Goal: Task Accomplishment & Management: Complete application form

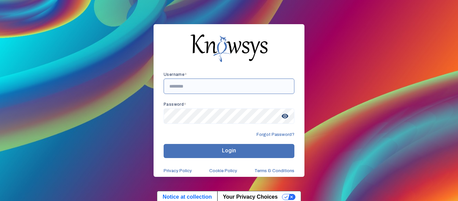
click at [179, 88] on input "text" at bounding box center [229, 85] width 131 height 15
type input "**********"
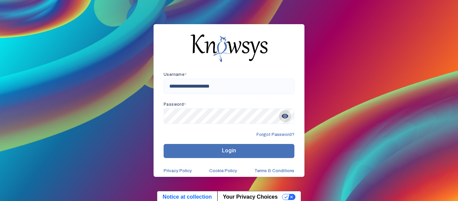
click at [286, 112] on span "visibility" at bounding box center [285, 116] width 12 height 12
click at [237, 149] on button "Login" at bounding box center [229, 151] width 131 height 14
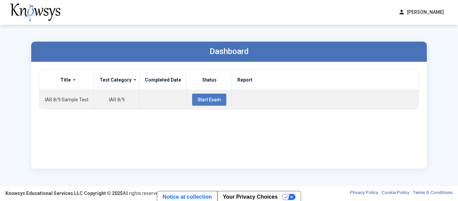
click at [301, 136] on div "Title Test Category Completed Date Status Report IAR 8/9 Sample Test IAR 8/9 St…" at bounding box center [229, 115] width 380 height 91
click at [206, 97] on span "Start Exam" at bounding box center [209, 99] width 23 height 5
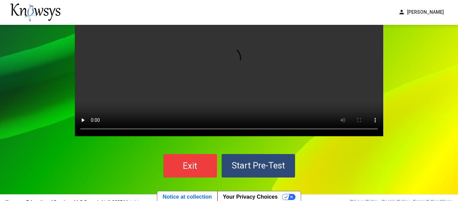
scroll to position [54, 0]
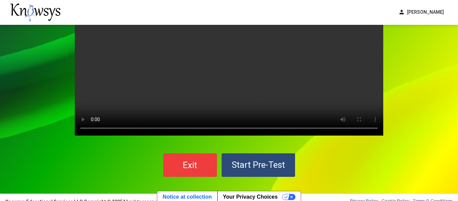
click at [263, 162] on span "Start Pre-Test" at bounding box center [258, 165] width 53 height 10
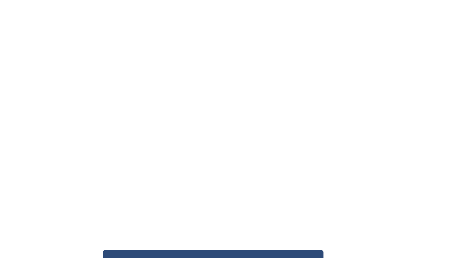
scroll to position [64, 0]
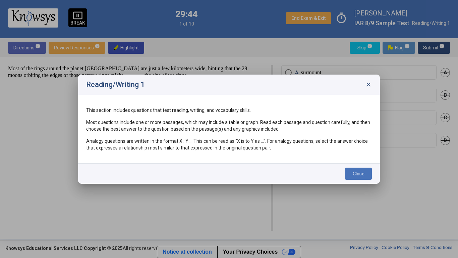
click at [371, 86] on span "close" at bounding box center [368, 84] width 7 height 7
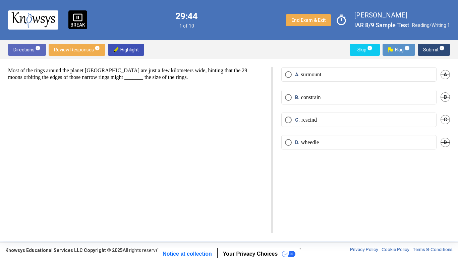
scroll to position [2, 0]
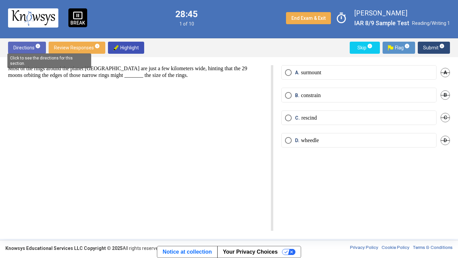
click at [35, 49] on mat-tooltip-component "Click to see the directions for this section." at bounding box center [49, 61] width 93 height 24
click at [37, 50] on mat-tooltip-component "Click to see the directions for this section." at bounding box center [49, 61] width 93 height 24
click at [26, 48] on span "Directions info" at bounding box center [26, 48] width 27 height 12
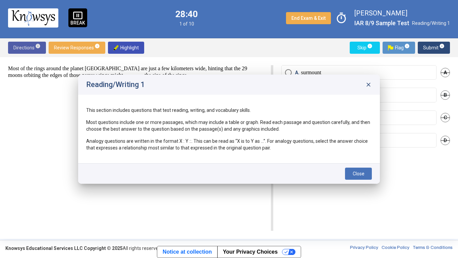
scroll to position [0, 0]
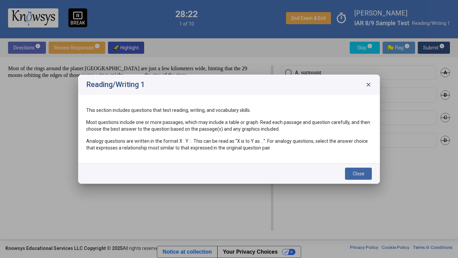
click at [373, 83] on div "Reading/Writing 1 close" at bounding box center [229, 84] width 302 height 20
click at [370, 85] on span "close" at bounding box center [368, 84] width 7 height 7
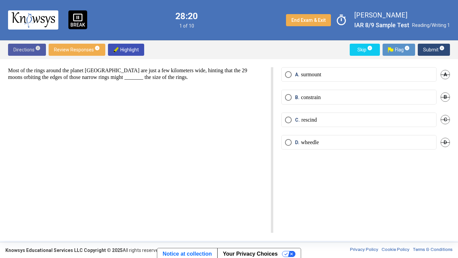
scroll to position [2, 0]
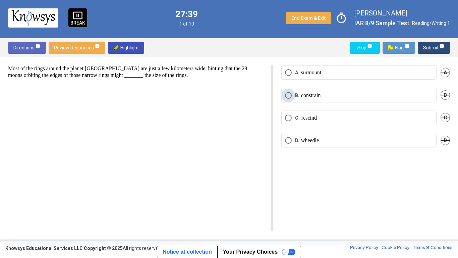
click at [314, 95] on p "constrain" at bounding box center [311, 95] width 20 height 7
click at [288, 94] on span "Select an option" at bounding box center [288, 95] width 3 height 3
click at [432, 46] on span "Submit info" at bounding box center [433, 48] width 21 height 12
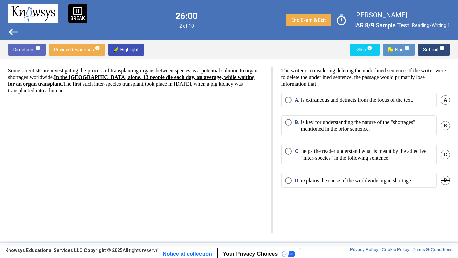
click at [450, 125] on span "B" at bounding box center [445, 125] width 9 height 9
click at [446, 157] on span "C" at bounding box center [445, 154] width 9 height 9
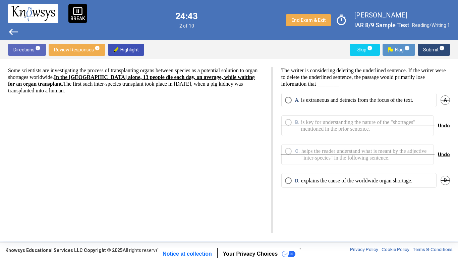
click at [385, 100] on p "is extraneous and detracts from the focus of the text." at bounding box center [357, 100] width 112 height 7
click at [439, 51] on span "Submit info" at bounding box center [433, 50] width 21 height 12
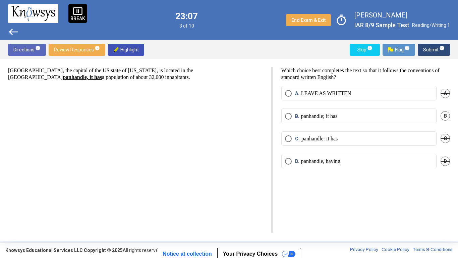
click at [445, 139] on span "C" at bounding box center [445, 137] width 9 height 9
click at [444, 115] on span "B" at bounding box center [445, 115] width 9 height 9
click at [442, 115] on span "Undo" at bounding box center [444, 115] width 12 height 5
click at [310, 19] on span "End Exam & Exit" at bounding box center [308, 19] width 34 height 5
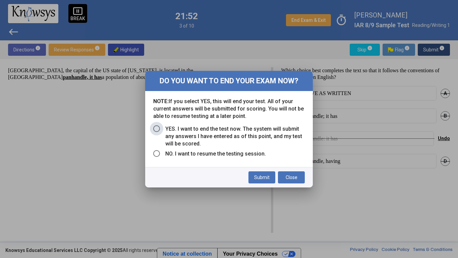
click at [157, 126] on span "Select an option" at bounding box center [156, 128] width 7 height 7
click at [267, 176] on span "Submit" at bounding box center [261, 176] width 15 height 5
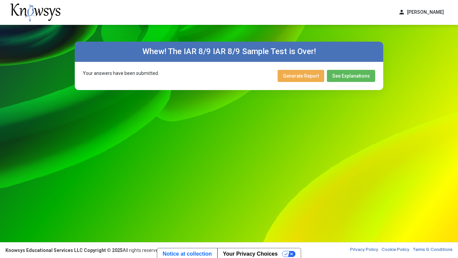
click at [300, 75] on span "Generate Report" at bounding box center [301, 75] width 36 height 5
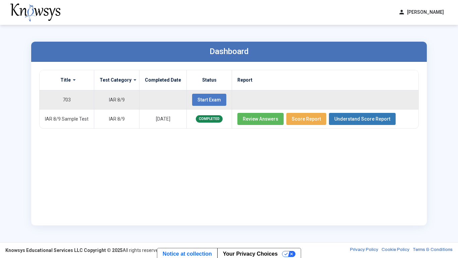
click at [214, 100] on span "Start Exam" at bounding box center [209, 99] width 23 height 5
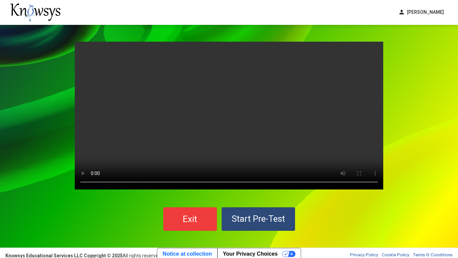
click at [276, 201] on span "Start Pre-Test" at bounding box center [258, 218] width 53 height 10
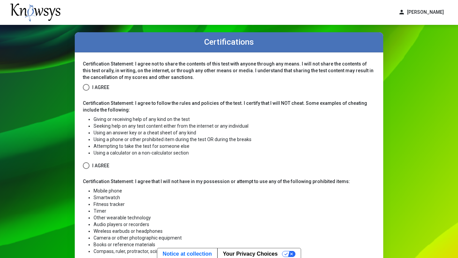
scroll to position [12, 0]
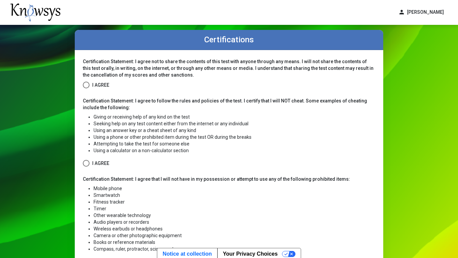
click at [84, 84] on span at bounding box center [86, 84] width 7 height 7
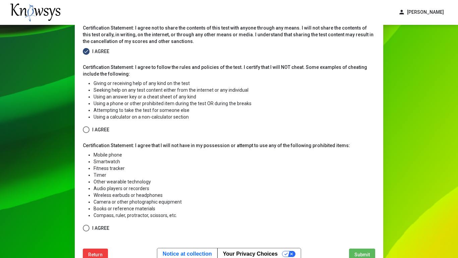
scroll to position [48, 0]
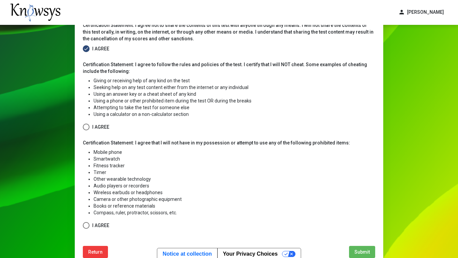
click at [86, 128] on span at bounding box center [86, 126] width 7 height 7
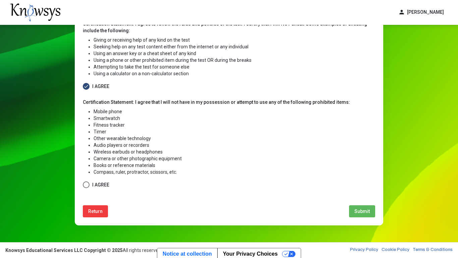
click at [87, 185] on span at bounding box center [86, 184] width 7 height 7
click at [368, 201] on div "Certification Statement: I agree not to share the contents of this test with an…" at bounding box center [229, 99] width 309 height 252
click at [364, 201] on span "Submit" at bounding box center [361, 210] width 15 height 5
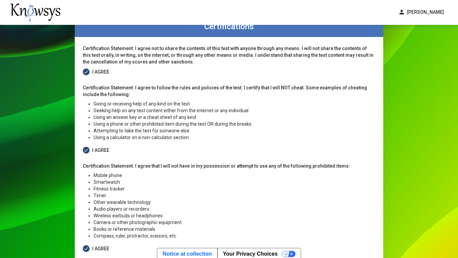
select select
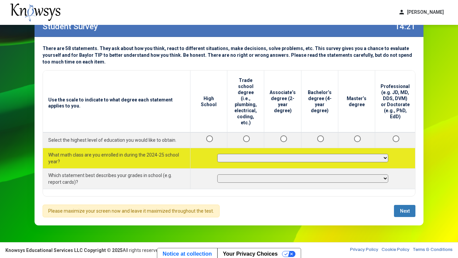
click at [284, 154] on select "**********" at bounding box center [302, 158] width 171 height 8
select select "**********"
click at [220, 154] on select "**********" at bounding box center [302, 158] width 171 height 8
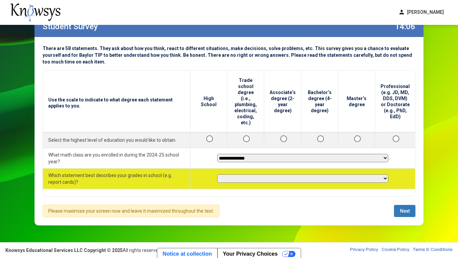
click at [254, 174] on select "**********" at bounding box center [302, 178] width 171 height 8
select select "**********"
click at [220, 174] on select "**********" at bounding box center [302, 178] width 171 height 8
click at [293, 174] on select "**********" at bounding box center [302, 178] width 171 height 8
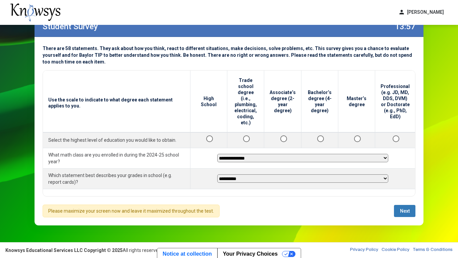
click at [203, 187] on div "**********" at bounding box center [229, 133] width 373 height 126
click at [407, 201] on span "Next" at bounding box center [405, 210] width 10 height 5
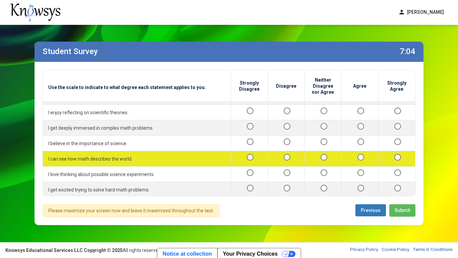
scroll to position [774, 0]
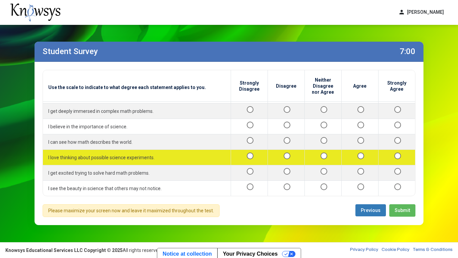
click at [401, 160] on div at bounding box center [397, 157] width 26 height 8
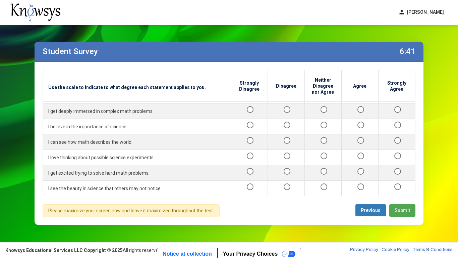
click at [410, 201] on span "Submit" at bounding box center [402, 209] width 15 height 5
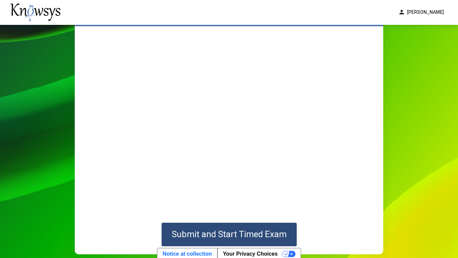
scroll to position [35, 0]
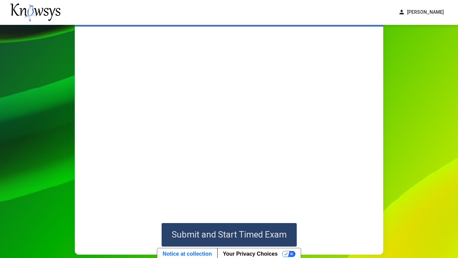
click at [274, 201] on span "Submit and Start Timed Exam" at bounding box center [229, 234] width 115 height 10
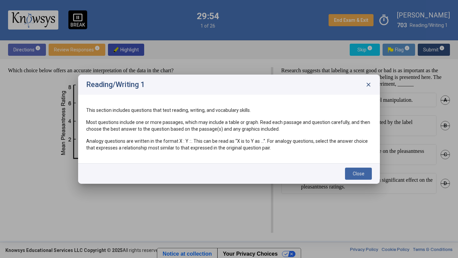
click at [369, 84] on span "close" at bounding box center [368, 84] width 7 height 7
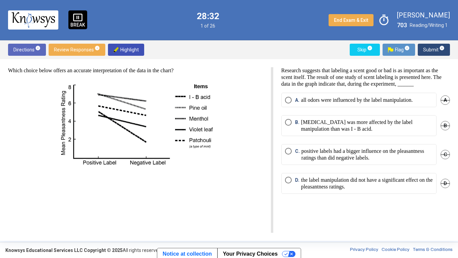
click at [442, 188] on span "D" at bounding box center [445, 182] width 9 height 9
click at [447, 159] on span "C" at bounding box center [445, 154] width 9 height 9
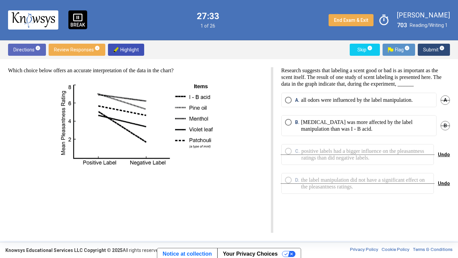
click at [339, 132] on p "[MEDICAL_DATA] was more affected by the label manipulation than was I - B acid." at bounding box center [367, 125] width 132 height 13
click at [438, 47] on span "Submit info" at bounding box center [433, 50] width 21 height 12
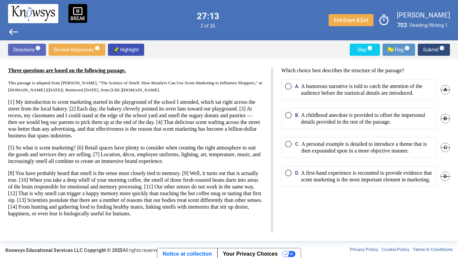
scroll to position [10, 0]
click at [446, 123] on span "B" at bounding box center [445, 118] width 9 height 9
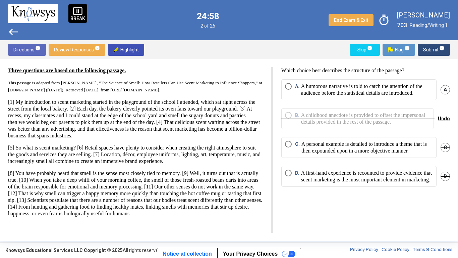
click at [445, 94] on span "A" at bounding box center [445, 89] width 9 height 9
click at [369, 183] on p "A first-hand experience is recounted to provide evidence that scent marketing i…" at bounding box center [367, 175] width 132 height 13
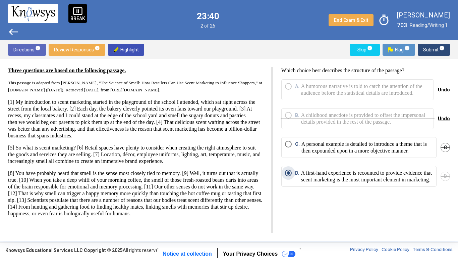
click at [435, 48] on span "Submit info" at bounding box center [433, 50] width 21 height 12
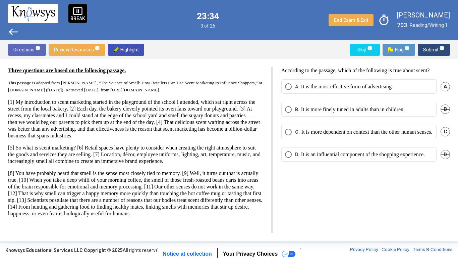
click at [411, 90] on mat-radio-button "A. It is the most effective form of advertising." at bounding box center [358, 86] width 155 height 14
click at [377, 82] on mat-radio-button "A. It is the most effective form of advertising." at bounding box center [358, 86] width 155 height 14
click at [291, 84] on span "Select an option" at bounding box center [288, 86] width 7 height 7
click at [437, 49] on span "Submit info" at bounding box center [433, 50] width 21 height 12
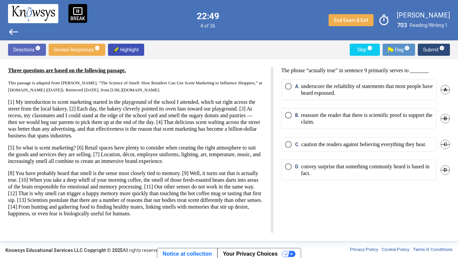
drag, startPoint x: 201, startPoint y: 174, endPoint x: 56, endPoint y: 185, distance: 144.9
click at [56, 185] on p "[8] You have probably heard that smell is the sense most closely tied to memory…" at bounding box center [135, 193] width 255 height 47
click at [113, 47] on img at bounding box center [115, 49] width 5 height 5
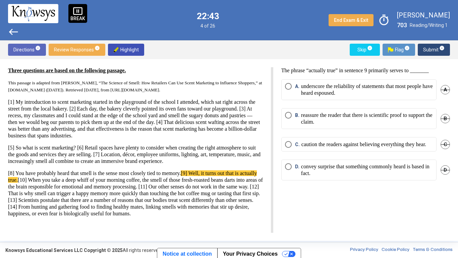
click at [257, 124] on p "[1] My introduction to scent marketing started in the playground of the school …" at bounding box center [135, 119] width 255 height 40
click at [449, 117] on span "B" at bounding box center [445, 118] width 9 height 9
click at [442, 145] on span "C" at bounding box center [445, 144] width 9 height 9
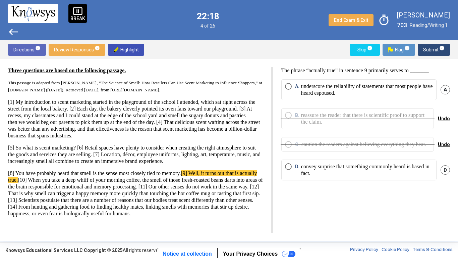
click at [442, 146] on span "Undo" at bounding box center [444, 144] width 12 height 5
click at [448, 149] on span "C" at bounding box center [445, 144] width 9 height 9
click at [377, 176] on p "convey surprise that something commonly heard is based in fact." at bounding box center [367, 169] width 132 height 13
click at [438, 53] on span "Submit info" at bounding box center [433, 50] width 21 height 12
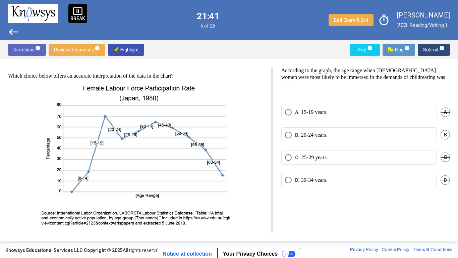
scroll to position [43, 0]
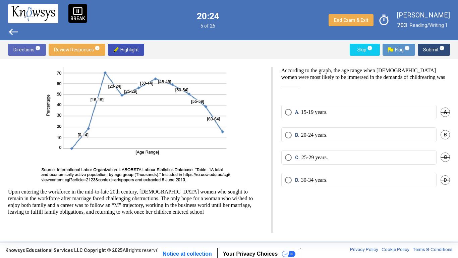
click at [444, 158] on span "C" at bounding box center [445, 156] width 9 height 9
click at [446, 179] on span "D" at bounding box center [445, 179] width 9 height 9
click at [363, 113] on label "A. 15-19 years." at bounding box center [359, 112] width 148 height 7
click at [431, 48] on span "Submit info" at bounding box center [433, 50] width 21 height 12
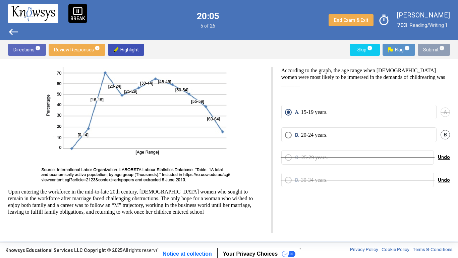
scroll to position [0, 0]
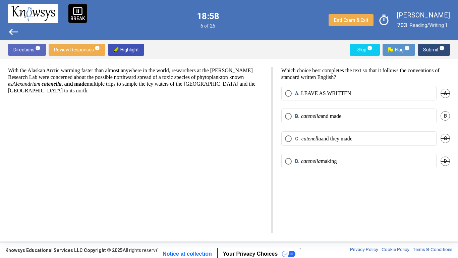
click at [447, 90] on span "A" at bounding box center [445, 93] width 9 height 9
click at [447, 113] on span "B" at bounding box center [445, 115] width 9 height 9
click at [395, 160] on label "D. catenella making" at bounding box center [359, 161] width 148 height 7
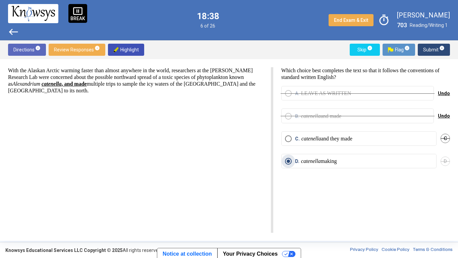
click at [432, 50] on span "Submit info" at bounding box center [433, 50] width 21 height 12
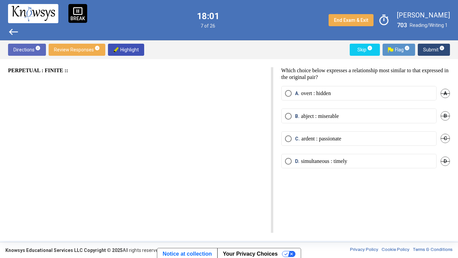
click at [374, 160] on label "D. simultaneous : timely" at bounding box center [359, 161] width 148 height 7
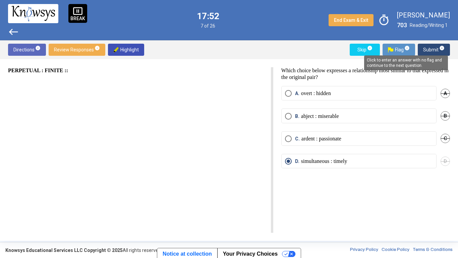
click at [442, 49] on span "info" at bounding box center [441, 47] width 5 height 5
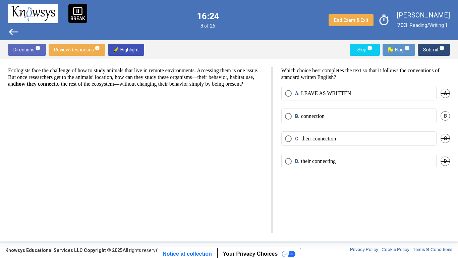
click at [444, 112] on span "B" at bounding box center [445, 115] width 9 height 9
click at [408, 90] on label "A. LEAVE AS WRITTEN" at bounding box center [359, 93] width 148 height 7
click at [435, 49] on span "Submit info" at bounding box center [433, 50] width 21 height 12
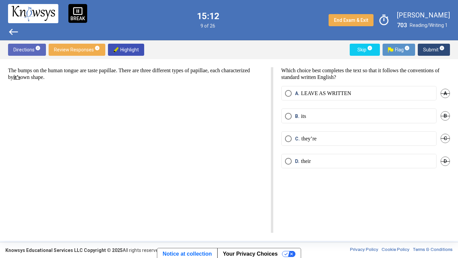
click at [378, 118] on label "B. its" at bounding box center [359, 116] width 148 height 7
click at [435, 51] on span "Submit info" at bounding box center [433, 50] width 21 height 12
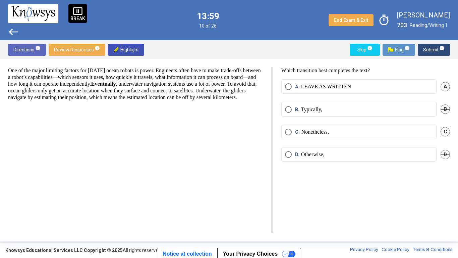
click at [448, 87] on span "A" at bounding box center [445, 86] width 9 height 9
click at [446, 111] on span "B" at bounding box center [445, 108] width 9 height 9
click at [439, 109] on span "Undo" at bounding box center [444, 108] width 12 height 5
click at [444, 156] on span "D" at bounding box center [445, 154] width 9 height 9
click at [341, 114] on mat-radio-button "B. Typically," at bounding box center [358, 109] width 155 height 14
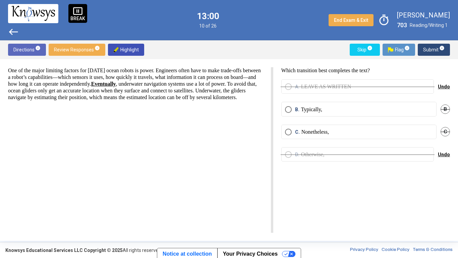
click at [295, 114] on mat-radio-button "B. Typically," at bounding box center [358, 109] width 155 height 14
click at [292, 113] on mat-radio-button "B. Typically," at bounding box center [358, 109] width 155 height 14
click at [290, 110] on span "Select an option" at bounding box center [288, 109] width 7 height 7
click at [432, 48] on span "Submit info" at bounding box center [433, 50] width 21 height 12
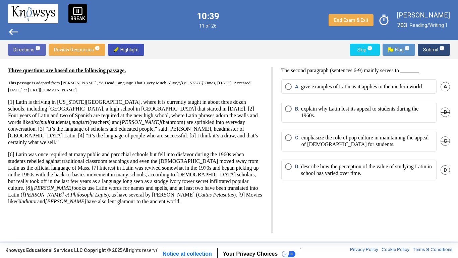
click at [449, 145] on span "C" at bounding box center [445, 140] width 9 height 9
click at [450, 146] on div "Three questions are based on the following passage. This passage is adapted fro…" at bounding box center [229, 149] width 458 height 181
click at [443, 144] on span "Undo" at bounding box center [444, 140] width 12 height 5
click at [287, 170] on span "Select an option" at bounding box center [288, 166] width 7 height 7
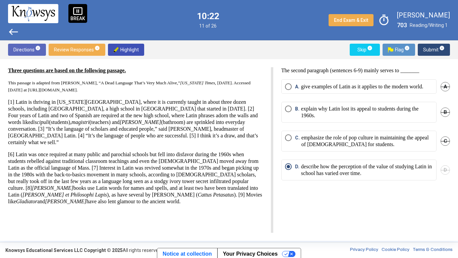
click at [435, 48] on span "Submit info" at bounding box center [433, 50] width 21 height 12
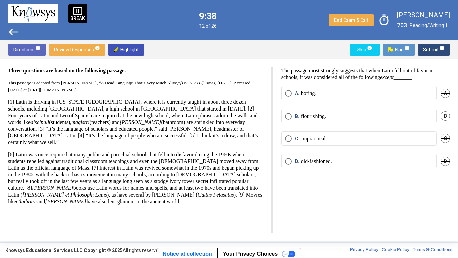
click at [351, 159] on label "D. old-fashioned." at bounding box center [359, 161] width 148 height 7
click at [378, 91] on label "A. boring." at bounding box center [359, 93] width 148 height 7
click at [334, 145] on mat-radio-button "C. impractical." at bounding box center [358, 138] width 155 height 14
click at [298, 139] on span "C." at bounding box center [298, 138] width 6 height 7
click at [433, 48] on span "Submit info" at bounding box center [433, 50] width 21 height 12
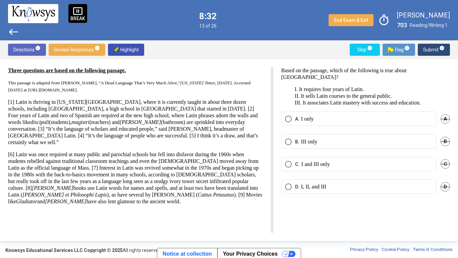
click at [408, 115] on label "A. I only" at bounding box center [359, 118] width 148 height 7
click at [437, 50] on span "Submit info" at bounding box center [433, 50] width 21 height 12
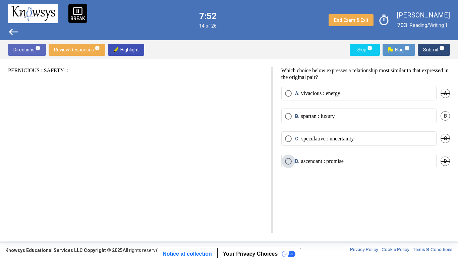
click at [365, 159] on label "D. ascendant : promise" at bounding box center [359, 161] width 148 height 7
click at [433, 44] on span "Submit info" at bounding box center [433, 50] width 21 height 12
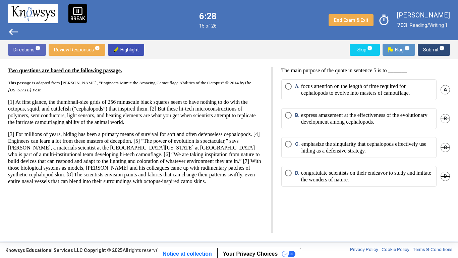
click at [448, 88] on span "A" at bounding box center [445, 89] width 9 height 9
click at [436, 149] on mat-radio-button "C. emphasize the singularity that cephalopods effectively use hiding as a defen…" at bounding box center [358, 147] width 155 height 21
click at [445, 147] on span "C" at bounding box center [445, 147] width 9 height 9
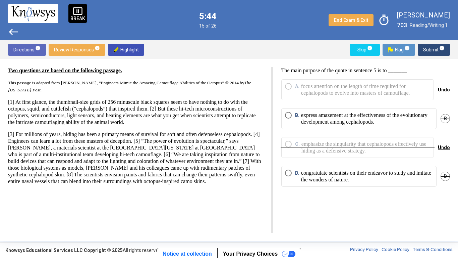
click at [288, 173] on span "Select an option" at bounding box center [288, 173] width 0 height 0
click at [431, 54] on span "Submit info" at bounding box center [433, 50] width 21 height 12
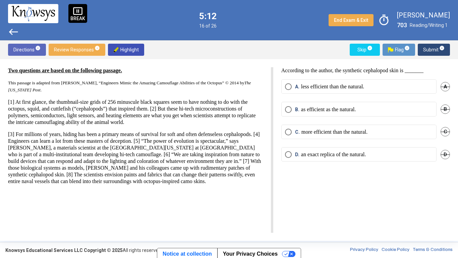
click at [444, 87] on span "A" at bounding box center [445, 86] width 9 height 9
click at [364, 155] on p "an exact replica of the natural." at bounding box center [333, 154] width 65 height 7
click at [436, 46] on span "Submit info" at bounding box center [433, 50] width 21 height 12
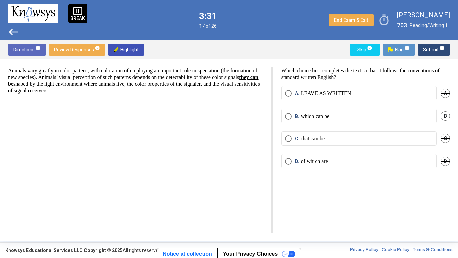
click at [415, 114] on label "B. which can be" at bounding box center [359, 116] width 148 height 7
click at [441, 165] on div "D" at bounding box center [445, 161] width 9 height 14
click at [445, 161] on span "D" at bounding box center [445, 160] width 9 height 9
click at [450, 93] on span "A" at bounding box center [445, 93] width 9 height 9
click at [318, 138] on p "that can be" at bounding box center [312, 138] width 23 height 7
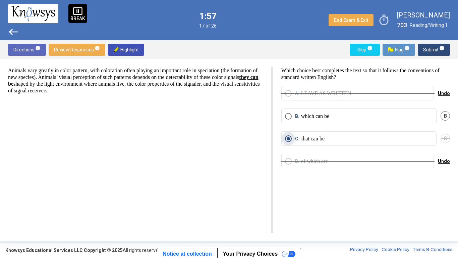
click at [436, 54] on span "Submit info" at bounding box center [433, 50] width 21 height 12
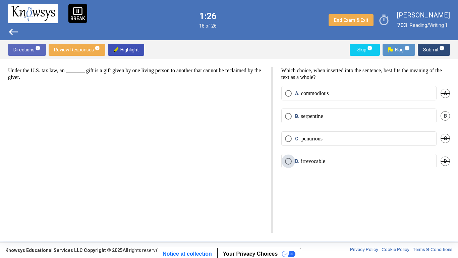
click at [321, 163] on p "irrevocable" at bounding box center [313, 161] width 24 height 7
click at [438, 49] on span "Submit info" at bounding box center [433, 50] width 21 height 12
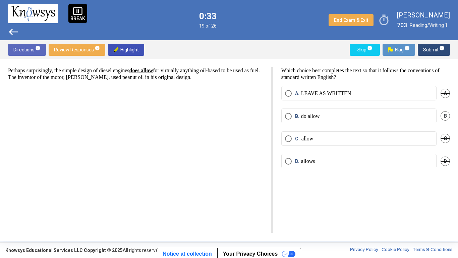
click at [297, 163] on span "D." at bounding box center [298, 161] width 6 height 7
click at [433, 46] on span "Submit info" at bounding box center [433, 50] width 21 height 12
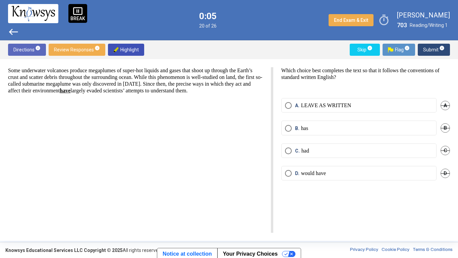
click at [312, 127] on label "B. has" at bounding box center [359, 128] width 148 height 7
click at [434, 53] on span "Submit info" at bounding box center [433, 50] width 21 height 12
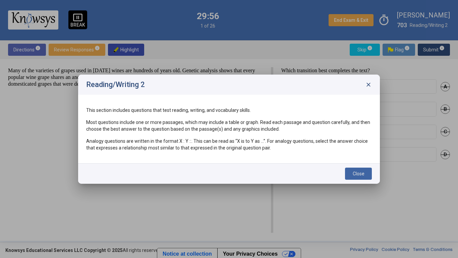
click at [369, 87] on span "close" at bounding box center [368, 84] width 7 height 7
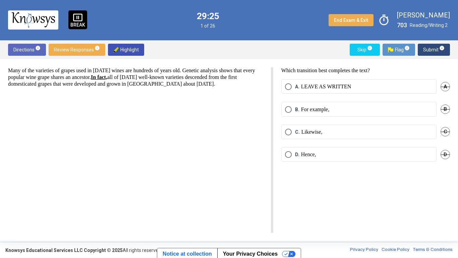
click at [449, 110] on span "B" at bounding box center [445, 108] width 9 height 9
click at [388, 79] on mat-radio-button "A. LEAVE AS WRITTEN" at bounding box center [358, 86] width 155 height 14
click at [290, 87] on span "Select an option" at bounding box center [288, 86] width 7 height 7
click at [433, 51] on span "Submit info" at bounding box center [433, 50] width 21 height 12
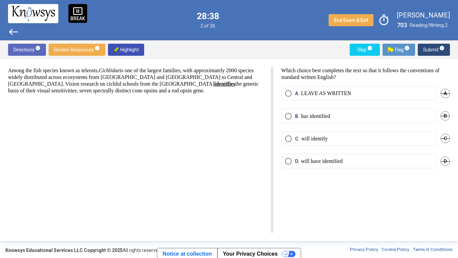
click at [286, 116] on span "Select an option" at bounding box center [288, 116] width 7 height 7
click at [443, 49] on span "info" at bounding box center [441, 47] width 5 height 5
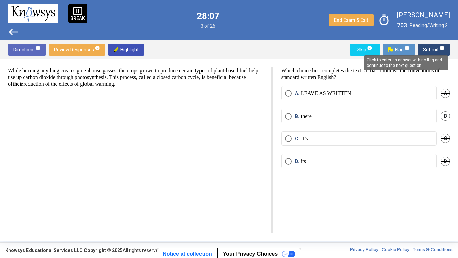
click at [288, 161] on span "Select an option" at bounding box center [288, 161] width 0 height 0
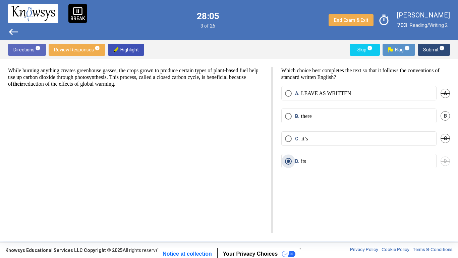
click at [435, 53] on span "Submit info" at bounding box center [433, 50] width 21 height 12
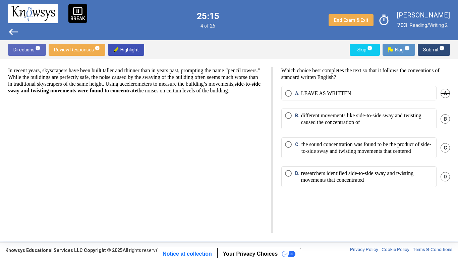
click at [289, 176] on span "Select an option" at bounding box center [288, 173] width 7 height 7
click at [439, 51] on span "Submit info" at bounding box center [433, 50] width 21 height 12
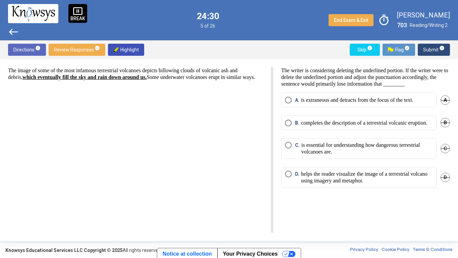
click at [447, 104] on span "A" at bounding box center [445, 99] width 9 height 9
click at [288, 148] on span "Select an option" at bounding box center [288, 145] width 7 height 7
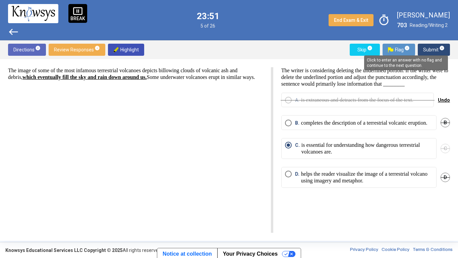
click at [440, 47] on span "info" at bounding box center [441, 47] width 5 height 5
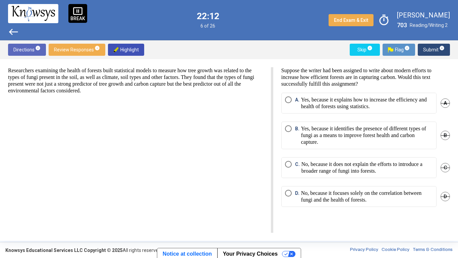
click at [290, 193] on span "Select an option" at bounding box center [288, 192] width 7 height 7
click at [443, 47] on span "info" at bounding box center [441, 47] width 5 height 5
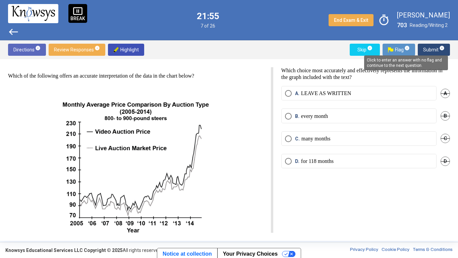
scroll to position [35, 0]
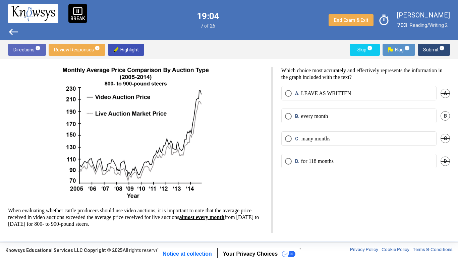
click at [354, 142] on label "C. many months" at bounding box center [359, 138] width 148 height 7
click at [442, 52] on span "Submit info" at bounding box center [433, 50] width 21 height 12
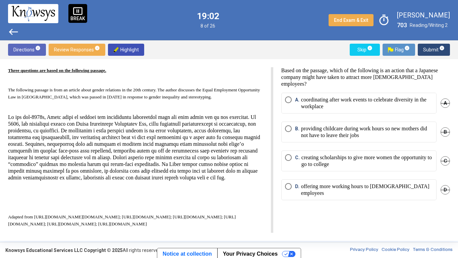
scroll to position [28, 0]
click at [288, 128] on span "Select an option" at bounding box center [288, 128] width 0 height 0
click at [436, 50] on span "Submit info" at bounding box center [433, 50] width 21 height 12
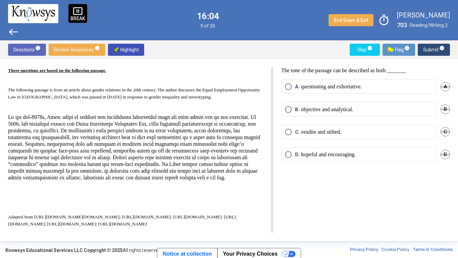
click at [290, 112] on span "Select an option" at bounding box center [288, 109] width 7 height 7
click at [431, 45] on span "Submit info" at bounding box center [433, 50] width 21 height 12
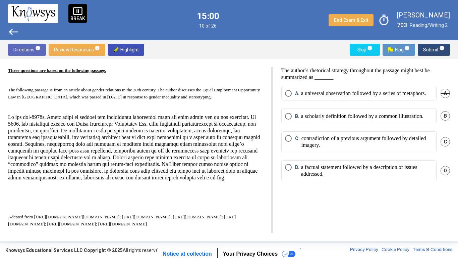
click at [443, 98] on span "A" at bounding box center [445, 93] width 9 height 9
click at [443, 120] on span "B" at bounding box center [445, 115] width 9 height 9
click at [289, 170] on span "Select an option" at bounding box center [288, 167] width 7 height 7
click at [430, 49] on span "Submit info" at bounding box center [433, 50] width 21 height 12
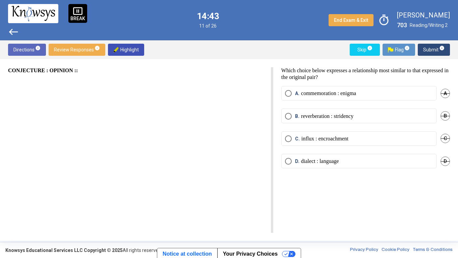
scroll to position [0, 0]
click at [288, 116] on span "Select an option" at bounding box center [288, 116] width 0 height 0
click at [431, 48] on span "Submit info" at bounding box center [433, 50] width 21 height 12
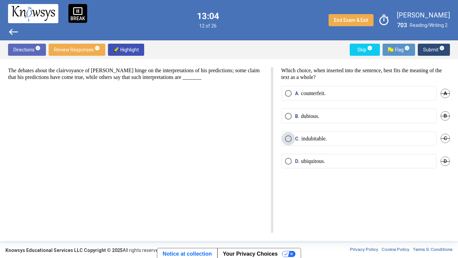
click at [288, 139] on span "Select an option" at bounding box center [288, 139] width 0 height 0
click at [439, 50] on sup "info" at bounding box center [442, 47] width 6 height 5
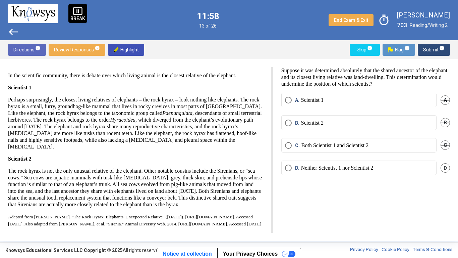
scroll to position [44, 0]
click at [297, 129] on mat-radio-button "B. Scientist 2" at bounding box center [358, 122] width 155 height 14
click at [297, 120] on span "B." at bounding box center [298, 122] width 6 height 7
click at [432, 53] on span "Submit info" at bounding box center [433, 50] width 21 height 12
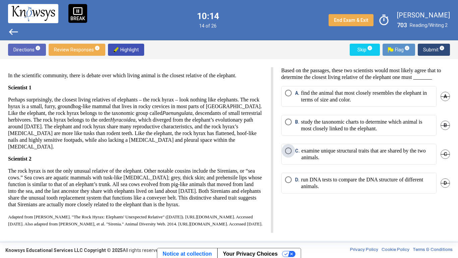
click at [288, 151] on span "Select an option" at bounding box center [288, 151] width 0 height 0
click at [433, 50] on span "Submit info" at bounding box center [433, 50] width 21 height 12
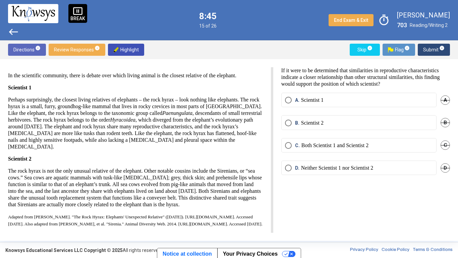
click at [290, 97] on span "Select an option" at bounding box center [288, 100] width 7 height 7
click at [433, 50] on span "Submit info" at bounding box center [433, 50] width 21 height 12
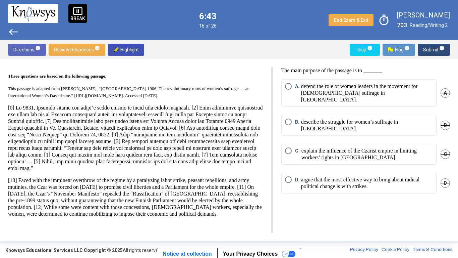
click at [289, 119] on mat-radio-button "B. describe the struggle for women’s suffrage in [GEOGRAPHIC_DATA]." at bounding box center [358, 125] width 155 height 21
click at [290, 118] on span "Select an option" at bounding box center [288, 121] width 7 height 7
click at [427, 50] on span "Submit info" at bounding box center [433, 50] width 21 height 12
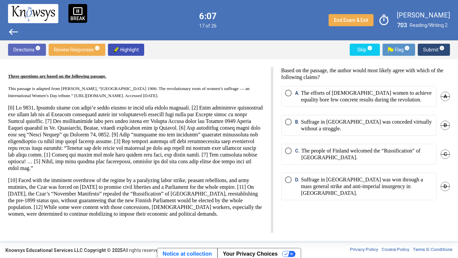
click at [289, 93] on span "Select an option" at bounding box center [288, 93] width 7 height 7
click at [439, 46] on sup "info" at bounding box center [442, 47] width 6 height 5
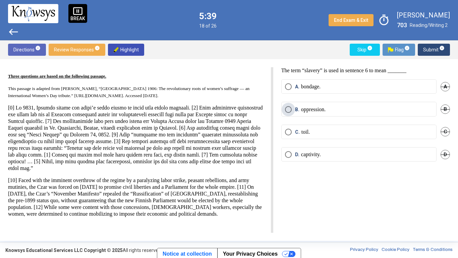
click at [286, 107] on span "Select an option" at bounding box center [288, 109] width 7 height 7
click at [289, 155] on span "Select an option" at bounding box center [288, 154] width 7 height 7
click at [428, 47] on span "Submit info" at bounding box center [433, 50] width 21 height 12
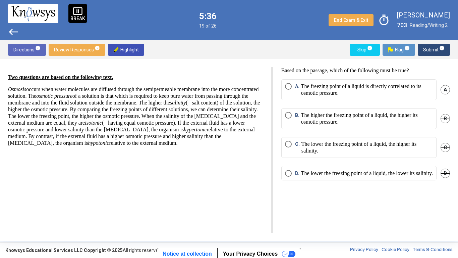
scroll to position [0, 0]
click at [286, 144] on span "Select an option" at bounding box center [288, 144] width 7 height 7
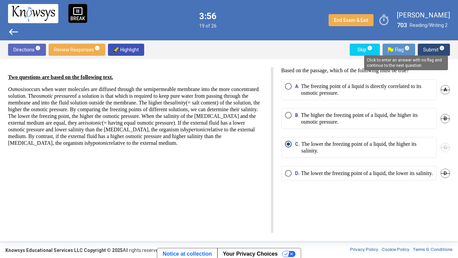
click at [440, 47] on span "info" at bounding box center [441, 47] width 5 height 5
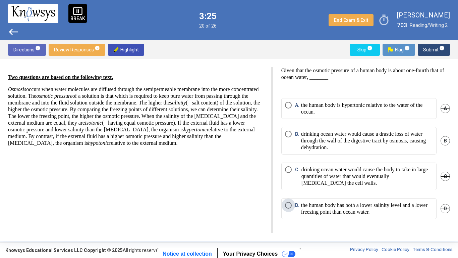
click at [288, 201] on span "Select an option" at bounding box center [288, 205] width 7 height 7
click at [437, 47] on span "Submit info" at bounding box center [433, 50] width 21 height 12
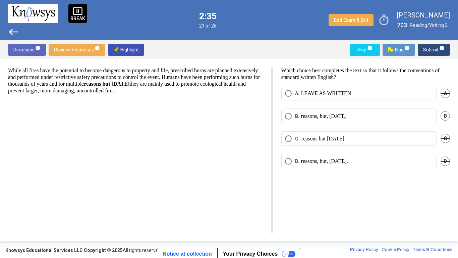
click at [447, 160] on span "D" at bounding box center [445, 160] width 9 height 9
click at [447, 160] on span "Undo" at bounding box center [444, 160] width 12 height 5
click at [447, 160] on span "D" at bounding box center [445, 160] width 9 height 9
click at [444, 116] on span "B" at bounding box center [445, 115] width 9 height 9
click at [351, 147] on div "C. reasons but [DATE], C" at bounding box center [365, 142] width 169 height 22
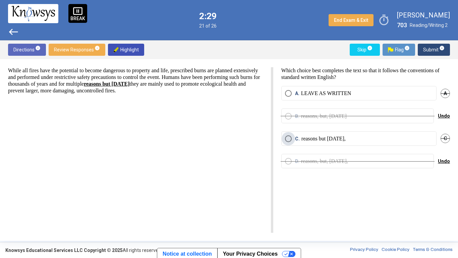
click at [314, 140] on p "reasons but [DATE]," at bounding box center [323, 138] width 44 height 7
click at [438, 49] on span "Submit info" at bounding box center [433, 50] width 21 height 12
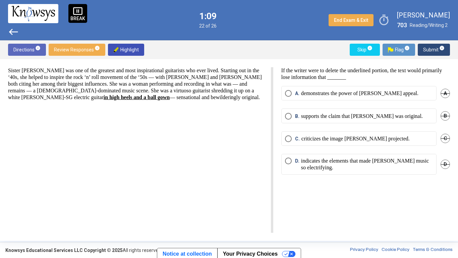
click at [290, 114] on span "Select an option" at bounding box center [288, 116] width 7 height 7
click at [438, 43] on div "Directions info Review Responses info Highlight Skip info Flag info Submit info" at bounding box center [229, 49] width 458 height 19
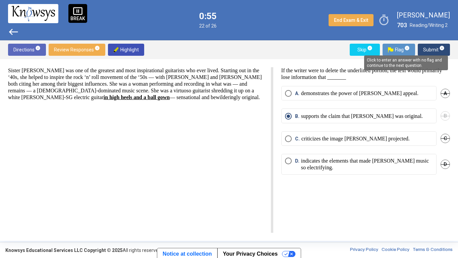
click at [440, 51] on mat-tooltip-component "Click to enter an answer with no flag and continue to the next question." at bounding box center [406, 63] width 93 height 24
click at [439, 49] on span "info" at bounding box center [441, 47] width 5 height 5
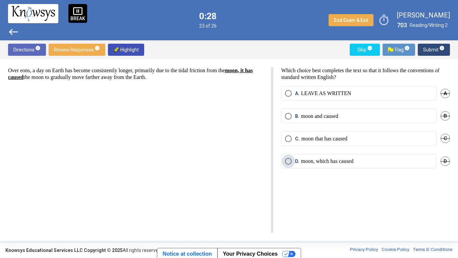
click at [332, 163] on p "moon, which has caused" at bounding box center [327, 161] width 52 height 7
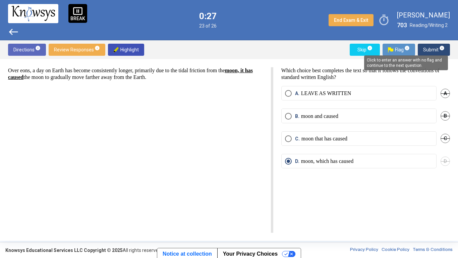
click at [440, 49] on span "info" at bounding box center [441, 47] width 5 height 5
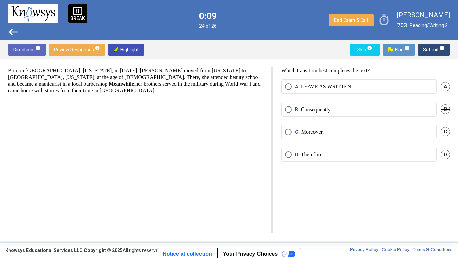
click at [356, 86] on label "A. LEAVE AS WRITTEN" at bounding box center [359, 86] width 148 height 7
click at [431, 48] on span "Submit info" at bounding box center [433, 50] width 21 height 12
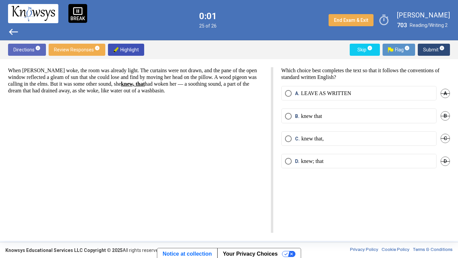
click at [311, 141] on p "knew that," at bounding box center [312, 138] width 22 height 7
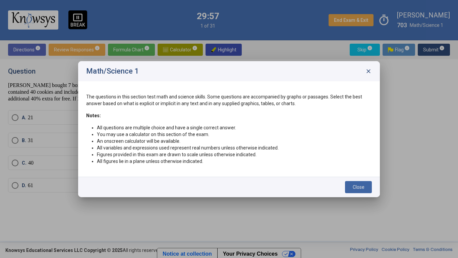
click at [362, 187] on span "Close" at bounding box center [359, 186] width 12 height 5
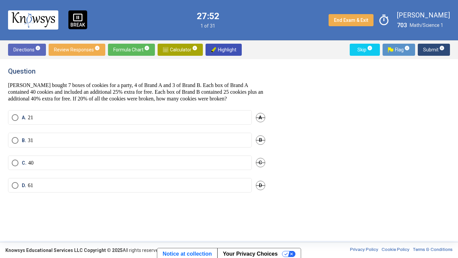
click at [178, 49] on span "Calculator info" at bounding box center [180, 50] width 35 height 12
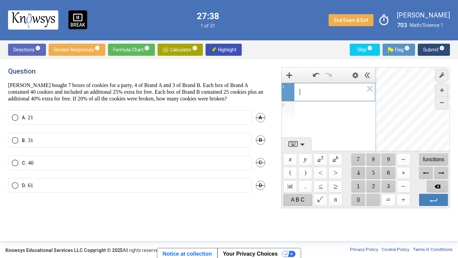
click at [354, 171] on span "$$ 4" at bounding box center [358, 173] width 14 height 12
click at [355, 201] on span "$$ 0" at bounding box center [358, 200] width 14 height 12
click at [404, 172] on span "$$ ×" at bounding box center [403, 173] width 14 height 12
click at [438, 185] on span "Backspace" at bounding box center [437, 186] width 21 height 12
click at [405, 171] on span "$$ ×" at bounding box center [403, 173] width 14 height 12
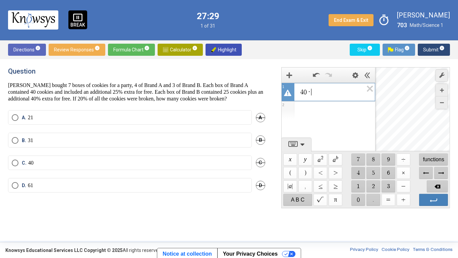
click at [358, 171] on span "$$ 4" at bounding box center [358, 173] width 14 height 12
click at [353, 136] on div "4 0 · 4 ​ $$ = $$ 1 6 0 1 2 powered by" at bounding box center [329, 116] width 94 height 69
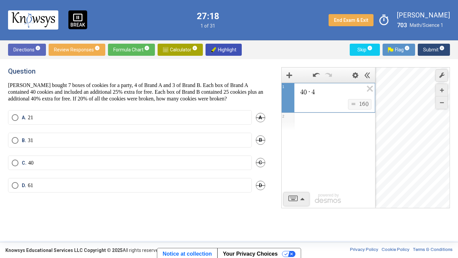
click at [332, 128] on div "Expression List" at bounding box center [329, 121] width 94 height 17
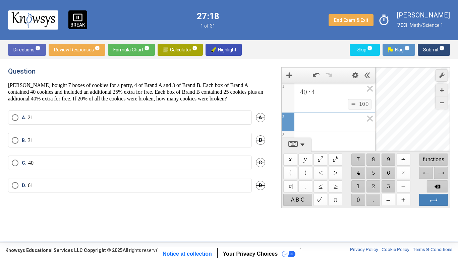
scroll to position [4, 0]
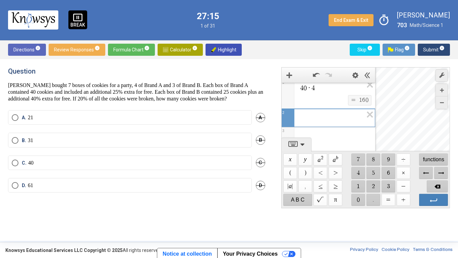
click at [375, 186] on span "$$ 2" at bounding box center [373, 186] width 14 height 12
click at [373, 168] on span "$$ 5" at bounding box center [373, 173] width 14 height 12
click at [404, 172] on span "$$ ×" at bounding box center [403, 173] width 14 height 12
click at [388, 186] on span "$$ 3" at bounding box center [388, 186] width 14 height 12
click at [391, 201] on span "$$ =" at bounding box center [388, 200] width 14 height 12
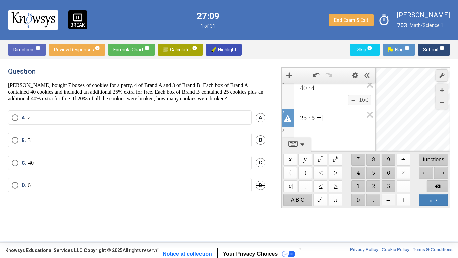
scroll to position [10, 0]
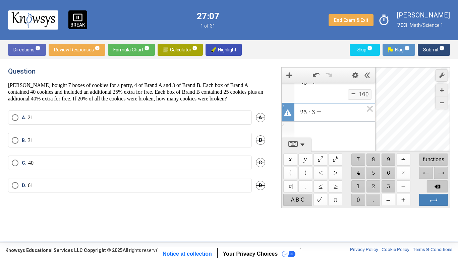
click at [440, 185] on span "Backspace" at bounding box center [437, 186] width 21 height 12
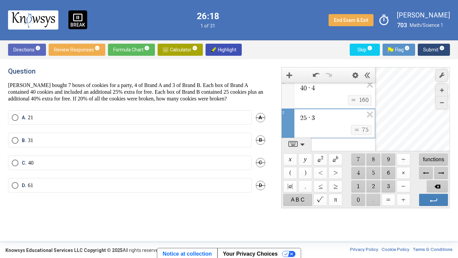
click at [356, 144] on div "Expression List" at bounding box center [329, 146] width 94 height 17
click at [359, 183] on span "$$ 1" at bounding box center [358, 186] width 14 height 12
click at [389, 169] on span "$$ 6" at bounding box center [388, 173] width 14 height 12
click at [354, 200] on span "$$ 0" at bounding box center [358, 200] width 14 height 12
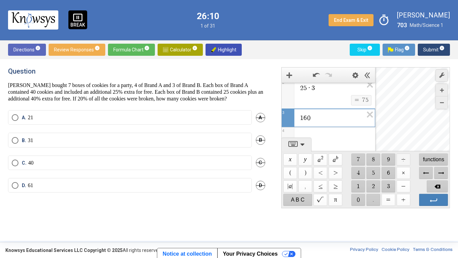
click at [404, 157] on span "$$ ÷" at bounding box center [403, 159] width 14 height 12
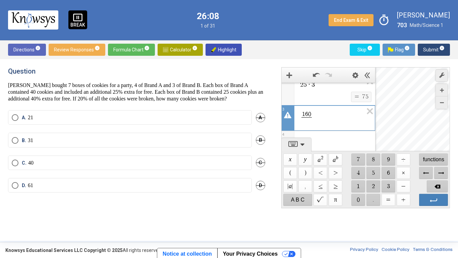
click at [377, 183] on span "$$ 2" at bounding box center [373, 186] width 14 height 12
click at [372, 171] on span "$$ 5" at bounding box center [373, 173] width 14 height 12
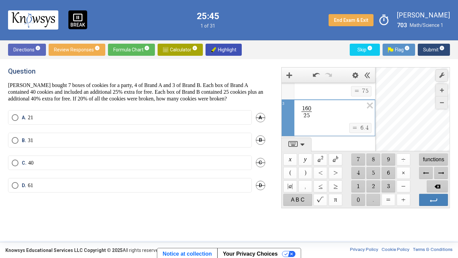
click at [422, 112] on div "Desmos Graphing Calculator" at bounding box center [413, 137] width 75 height 141
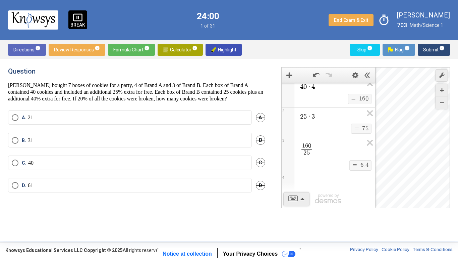
click at [90, 183] on label "D. 61" at bounding box center [130, 185] width 236 height 7
click at [436, 51] on span "Submit info" at bounding box center [433, 50] width 21 height 12
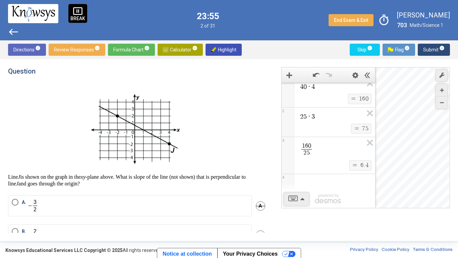
click at [177, 50] on span "Calculator info" at bounding box center [180, 50] width 35 height 12
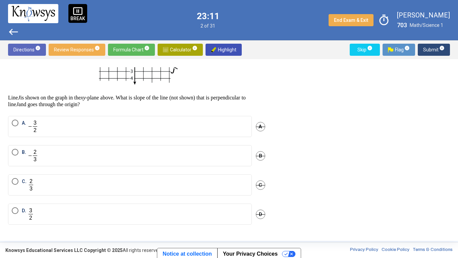
scroll to position [78, 0]
click at [42, 201] on label "D." at bounding box center [130, 215] width 236 height 14
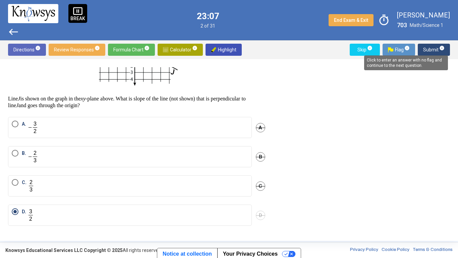
click at [440, 48] on span "info" at bounding box center [441, 47] width 5 height 5
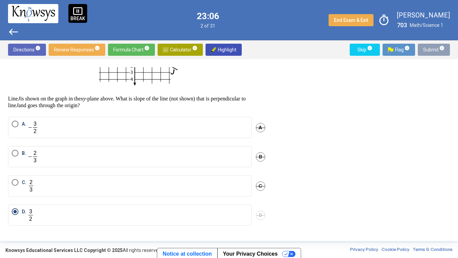
scroll to position [0, 0]
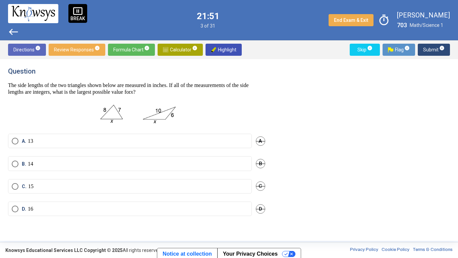
click at [16, 165] on span "Select an option" at bounding box center [15, 163] width 7 height 7
click at [14, 185] on span "Select an option" at bounding box center [15, 186] width 7 height 7
click at [13, 201] on span "Select an option" at bounding box center [15, 208] width 7 height 7
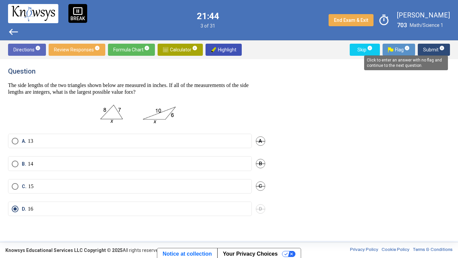
click at [443, 48] on span "info" at bounding box center [441, 47] width 5 height 5
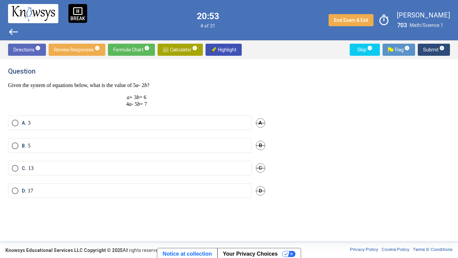
click at [233, 50] on span "Highlight" at bounding box center [223, 50] width 25 height 12
click at [225, 48] on span "Highlight" at bounding box center [223, 50] width 25 height 12
click at [175, 47] on span "Calculator info" at bounding box center [180, 50] width 35 height 12
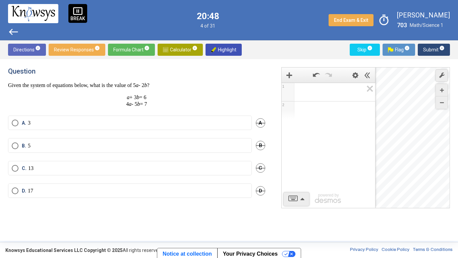
click at [308, 90] on span "Math Input:" at bounding box center [331, 92] width 64 height 8
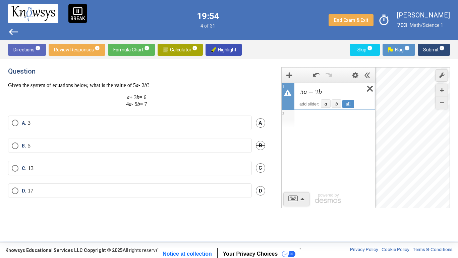
click at [368, 92] on icon "Expression List" at bounding box center [367, 90] width 15 height 15
click at [374, 91] on icon "Expression List" at bounding box center [367, 90] width 15 height 15
click at [178, 50] on span "Calculator info" at bounding box center [180, 50] width 35 height 12
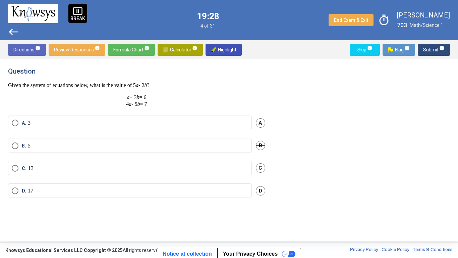
click at [66, 117] on mat-radio-button "A. 3" at bounding box center [130, 122] width 244 height 14
click at [23, 121] on span "A." at bounding box center [25, 122] width 6 height 7
click at [429, 50] on span "Submit info" at bounding box center [433, 50] width 21 height 12
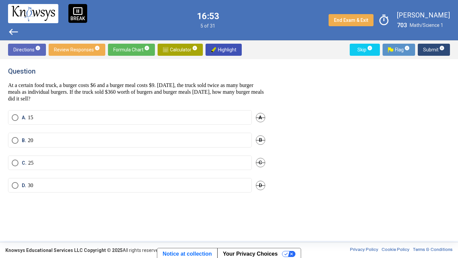
click at [75, 164] on label "C. 25" at bounding box center [130, 162] width 236 height 7
click at [443, 48] on span "info" at bounding box center [441, 47] width 5 height 5
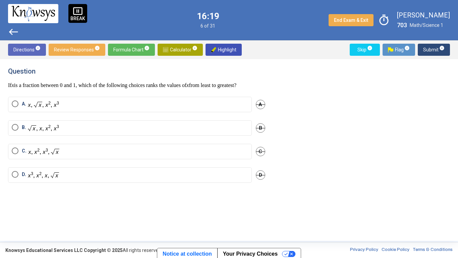
click at [261, 178] on span "D" at bounding box center [260, 174] width 9 height 9
click at [260, 132] on span "B" at bounding box center [260, 127] width 9 height 9
click at [108, 155] on label "C." at bounding box center [130, 151] width 236 height 8
click at [436, 50] on span "Submit info" at bounding box center [433, 50] width 21 height 12
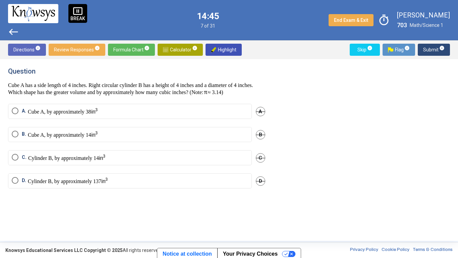
click at [90, 161] on p "Cylinder B, by approximately 14" at bounding box center [66, 158] width 77 height 8
click at [437, 49] on span "Submit info" at bounding box center [433, 50] width 21 height 12
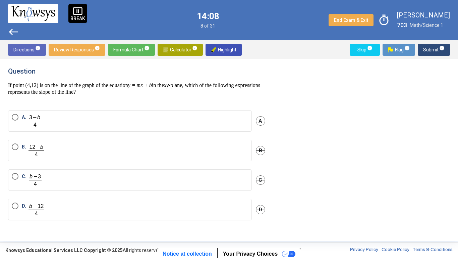
click at [11, 144] on mat-radio-button "B." at bounding box center [130, 150] width 244 height 21
click at [17, 145] on span "Select an option" at bounding box center [15, 146] width 7 height 7
click at [439, 47] on sup "info" at bounding box center [442, 47] width 6 height 5
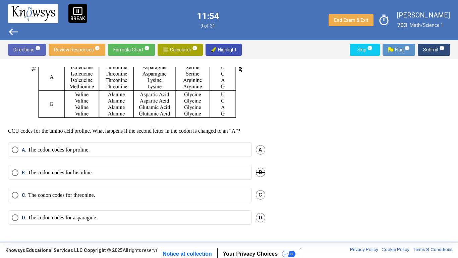
scroll to position [177, 0]
click at [40, 201] on p "The codon codes for asparagine." at bounding box center [62, 217] width 69 height 7
click at [440, 52] on span "Submit info" at bounding box center [433, 50] width 21 height 12
click at [107, 200] on mat-radio-button "C. CUU, CUC, CUA, CUG, GAU, GAC" at bounding box center [130, 194] width 244 height 14
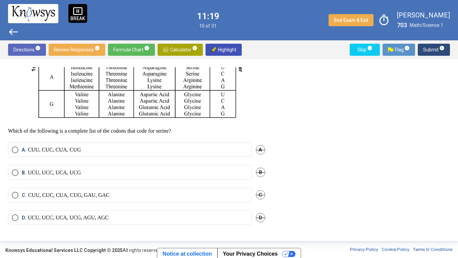
click at [105, 198] on label "C. CUU, CUC, CUA, CUG, GAU, GAC" at bounding box center [130, 194] width 236 height 7
click at [39, 201] on div "C. CUU, CUC, CUA, CUG, GAU, GAC C" at bounding box center [136, 198] width 257 height 22
click at [19, 201] on span "D. UCU, UCC, UCA, UCG, AGU, AGC" at bounding box center [63, 217] width 90 height 7
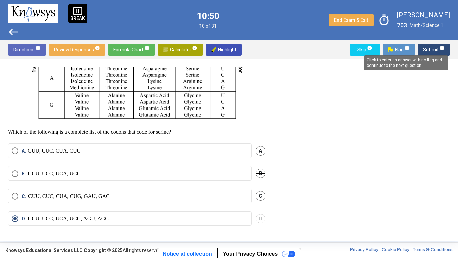
click at [442, 50] on span "info" at bounding box center [441, 47] width 5 height 5
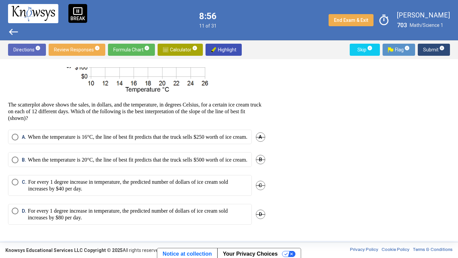
scroll to position [99, 0]
click at [109, 190] on p "For every 1 degree increase in temperature, the predicted number of dollars of …" at bounding box center [138, 184] width 220 height 13
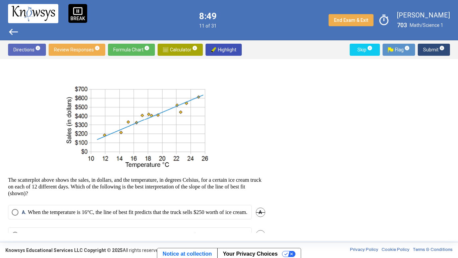
scroll to position [0, 0]
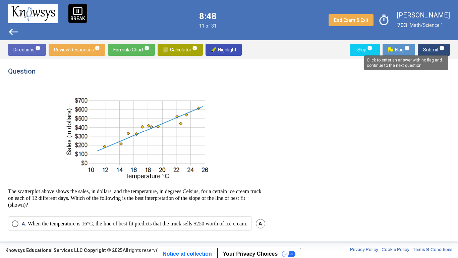
click at [442, 51] on mat-tooltip-component "Click to enter an answer with no flag and continue to the next question." at bounding box center [406, 63] width 93 height 24
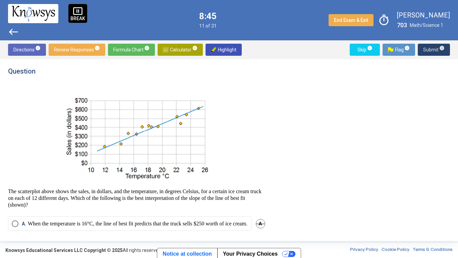
click at [437, 48] on span "Submit info" at bounding box center [433, 50] width 21 height 12
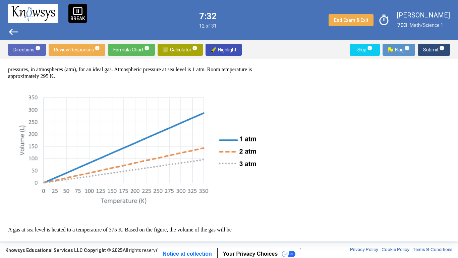
scroll to position [60, 0]
click at [181, 187] on img at bounding box center [136, 150] width 247 height 117
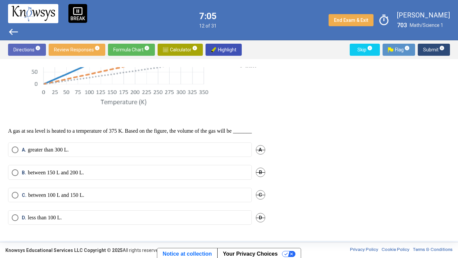
scroll to position [165, 0]
click at [16, 149] on span "Select an option" at bounding box center [15, 149] width 7 height 7
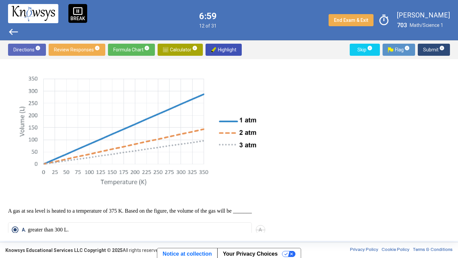
scroll to position [28, 0]
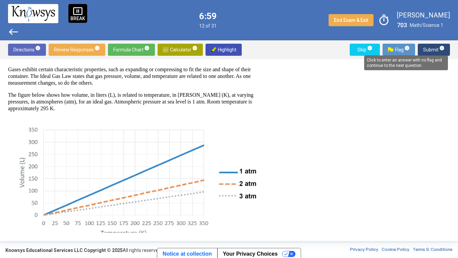
click at [434, 51] on mat-tooltip-component "Click to enter an answer with no flag and continue to the next question." at bounding box center [406, 63] width 93 height 24
click at [441, 49] on span "info" at bounding box center [441, 47] width 5 height 5
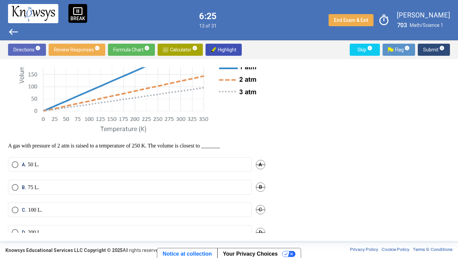
scroll to position [147, 0]
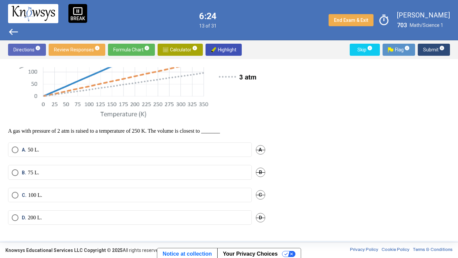
click at [16, 196] on span "Select an option" at bounding box center [15, 194] width 7 height 7
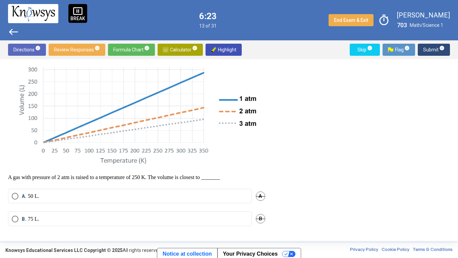
scroll to position [100, 0]
click at [439, 50] on sup "info" at bounding box center [442, 47] width 6 height 5
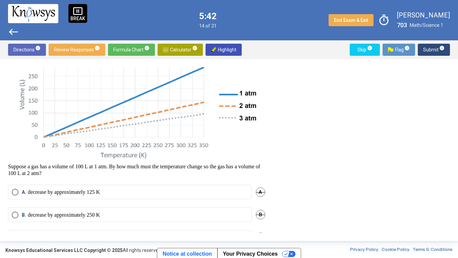
scroll to position [141, 0]
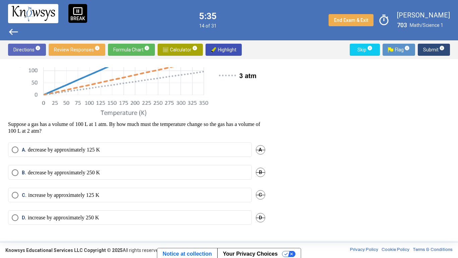
click at [13, 201] on span "Select an option" at bounding box center [15, 217] width 7 height 7
click at [436, 47] on span "Submit info" at bounding box center [433, 50] width 21 height 12
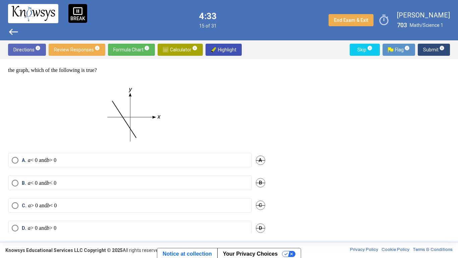
scroll to position [32, 0]
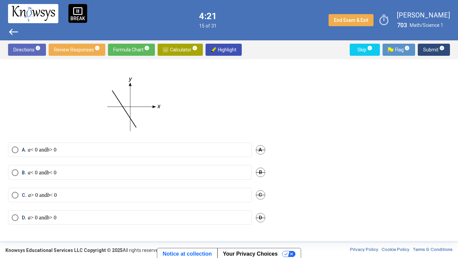
click at [78, 201] on label "D. a > 0 and b > 0" at bounding box center [130, 217] width 236 height 7
click at [434, 49] on span "Submit info" at bounding box center [433, 50] width 21 height 12
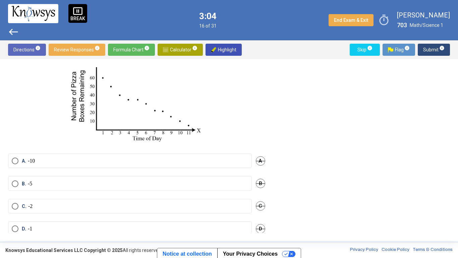
scroll to position [77, 0]
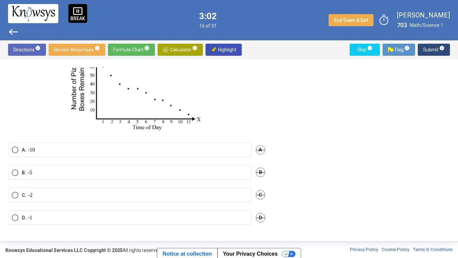
click at [25, 174] on span "B." at bounding box center [25, 172] width 6 height 7
click at [440, 50] on span "info" at bounding box center [441, 47] width 5 height 5
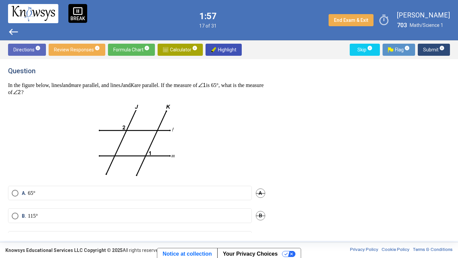
scroll to position [0, 0]
click at [65, 201] on label "B. 115°" at bounding box center [130, 216] width 236 height 7
click at [437, 46] on span "Submit info" at bounding box center [433, 50] width 21 height 12
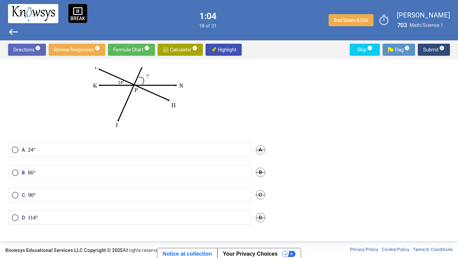
scroll to position [64, 0]
click at [257, 201] on div "D" at bounding box center [260, 217] width 9 height 14
click at [258, 201] on span "D" at bounding box center [260, 217] width 9 height 9
click at [257, 147] on span "A" at bounding box center [260, 149] width 9 height 9
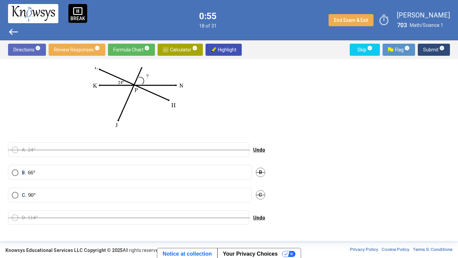
click at [169, 172] on label "B. 66°" at bounding box center [130, 172] width 236 height 7
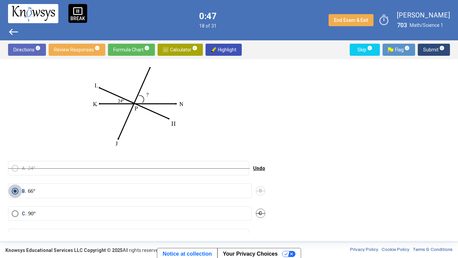
scroll to position [40, 0]
click at [171, 150] on img at bounding box center [136, 103] width 113 height 98
click at [167, 148] on img at bounding box center [136, 103] width 113 height 98
click at [437, 49] on span "Submit info" at bounding box center [433, 50] width 21 height 12
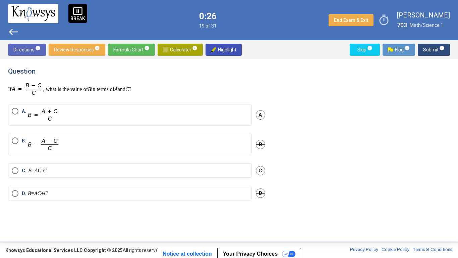
click at [62, 173] on label "C. B = AC - C" at bounding box center [130, 170] width 236 height 7
click at [428, 47] on span "Submit info" at bounding box center [433, 50] width 21 height 12
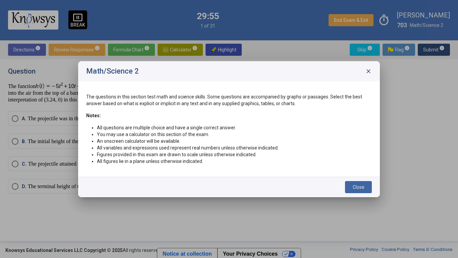
click at [370, 73] on span "close" at bounding box center [368, 71] width 7 height 7
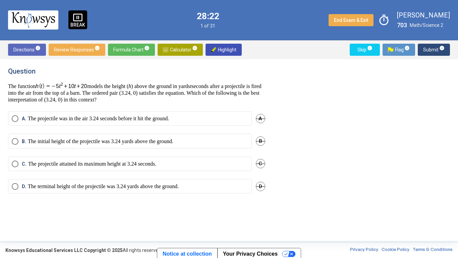
click at [25, 164] on span "C." at bounding box center [25, 163] width 6 height 7
click at [437, 44] on span "Submit info" at bounding box center [433, 50] width 21 height 12
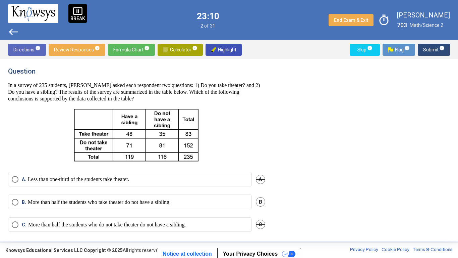
click at [261, 199] on span "B" at bounding box center [260, 201] width 9 height 9
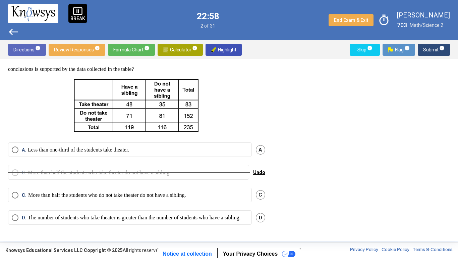
click at [16, 191] on span "Select an option" at bounding box center [15, 194] width 7 height 7
click at [436, 48] on span "Submit info" at bounding box center [433, 50] width 21 height 12
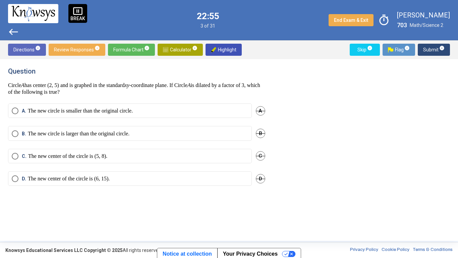
scroll to position [0, 0]
click at [15, 111] on span "Select an option" at bounding box center [15, 111] width 0 height 0
click at [121, 181] on label "D. The new center of the circle is (6, 15)." at bounding box center [130, 178] width 236 height 7
click at [426, 50] on span "Submit info" at bounding box center [433, 50] width 21 height 12
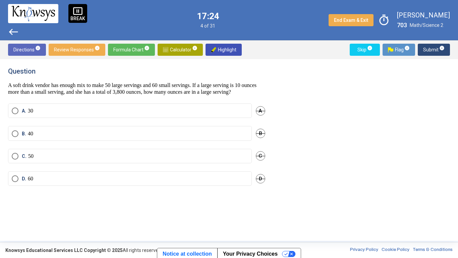
click at [13, 137] on span "Select an option" at bounding box center [15, 133] width 7 height 7
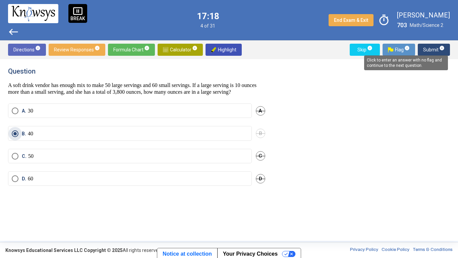
click at [441, 49] on span "info" at bounding box center [441, 47] width 5 height 5
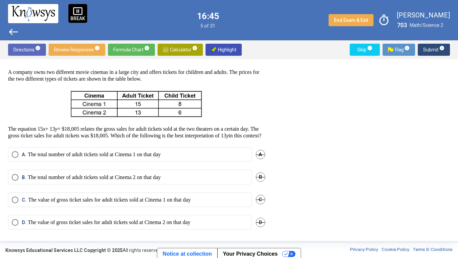
scroll to position [25, 0]
click at [23, 180] on span "B." at bounding box center [25, 176] width 6 height 7
click at [440, 48] on span "info" at bounding box center [441, 47] width 5 height 5
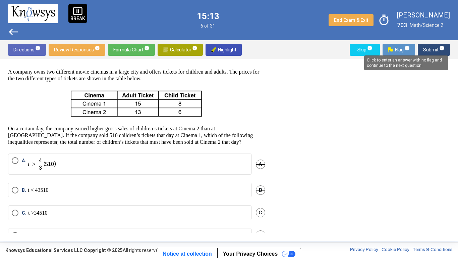
click at [443, 45] on span "info" at bounding box center [441, 47] width 5 height 5
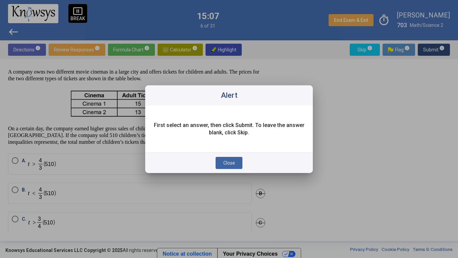
click at [114, 141] on div at bounding box center [229, 129] width 458 height 258
click at [229, 165] on span "Close" at bounding box center [229, 162] width 12 height 5
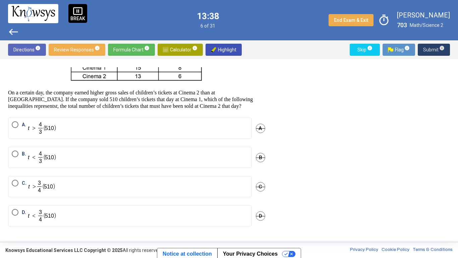
scroll to position [63, 0]
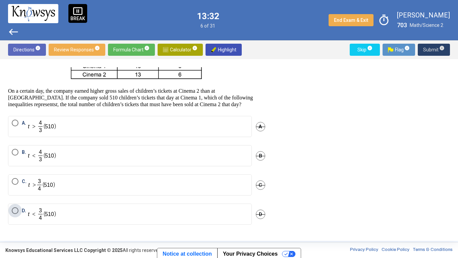
click at [92, 201] on label "D." at bounding box center [130, 214] width 236 height 14
click at [439, 50] on sup "info" at bounding box center [442, 47] width 6 height 5
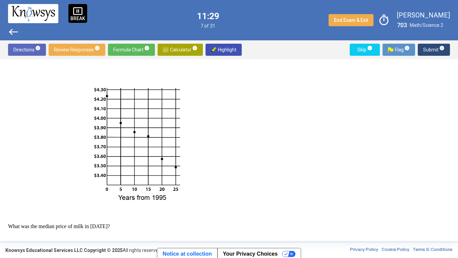
scroll to position [144, 0]
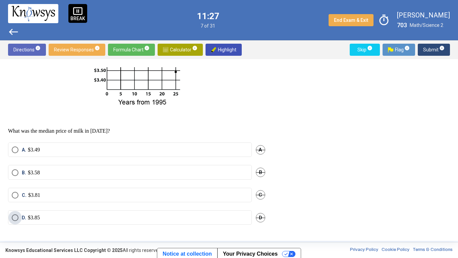
click at [51, 201] on label "D. $3.85" at bounding box center [130, 217] width 236 height 7
click at [442, 52] on span "Submit info" at bounding box center [433, 50] width 21 height 12
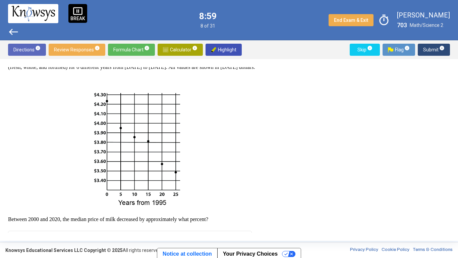
scroll to position [132, 0]
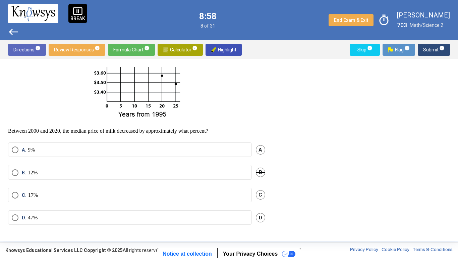
click at [258, 151] on span "A" at bounding box center [260, 149] width 9 height 9
click at [258, 201] on span "D" at bounding box center [260, 217] width 9 height 9
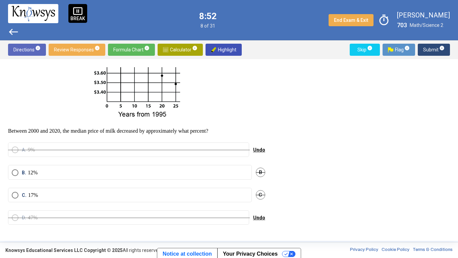
click at [153, 175] on label "B. 12%" at bounding box center [130, 172] width 236 height 7
click at [436, 45] on span "Submit info" at bounding box center [433, 50] width 21 height 12
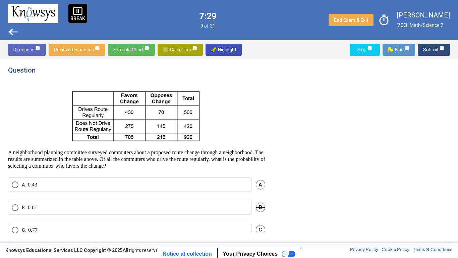
scroll to position [1, 0]
click at [214, 82] on p at bounding box center [136, 112] width 257 height 63
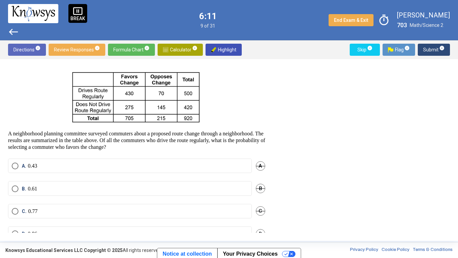
scroll to position [20, 0]
click at [18, 189] on span "Select an option" at bounding box center [15, 187] width 7 height 7
click at [17, 201] on span "Select an option" at bounding box center [15, 210] width 7 height 7
click at [435, 47] on span "Submit info" at bounding box center [433, 50] width 21 height 12
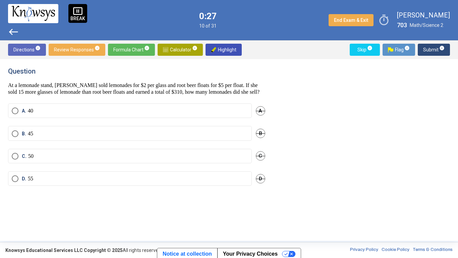
click at [15, 156] on span "Select an option" at bounding box center [15, 156] width 0 height 0
click at [435, 50] on span "Submit info" at bounding box center [433, 50] width 21 height 12
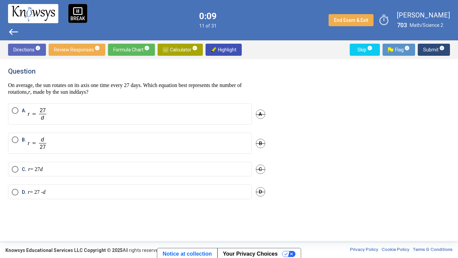
click at [12, 117] on label "A." at bounding box center [130, 114] width 236 height 14
click at [437, 48] on span "Submit info" at bounding box center [433, 50] width 21 height 12
